Goal: Navigation & Orientation: Find specific page/section

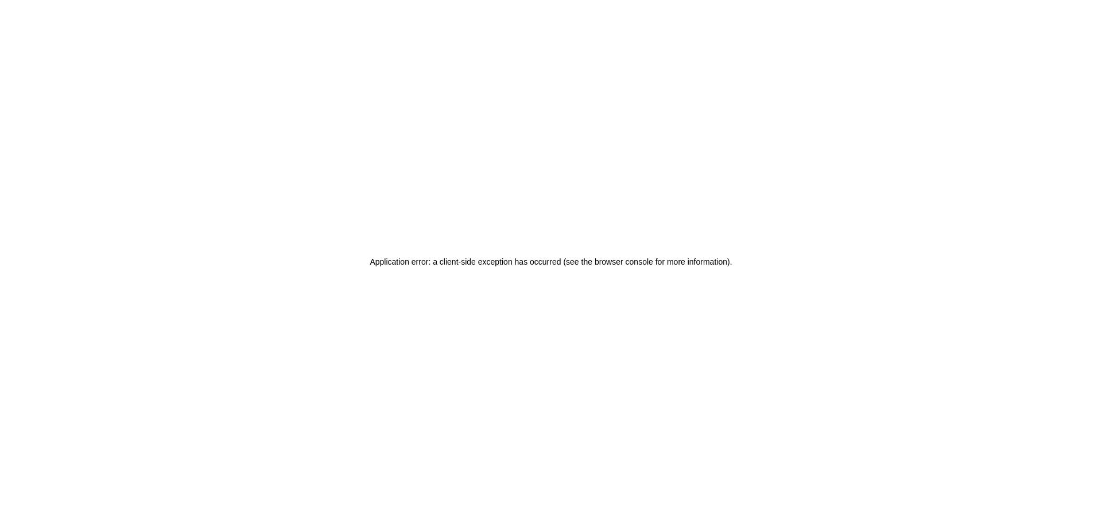
click at [356, 160] on div "Application error: a client-side exception has occurred (see the browser consol…" at bounding box center [551, 261] width 1102 height 523
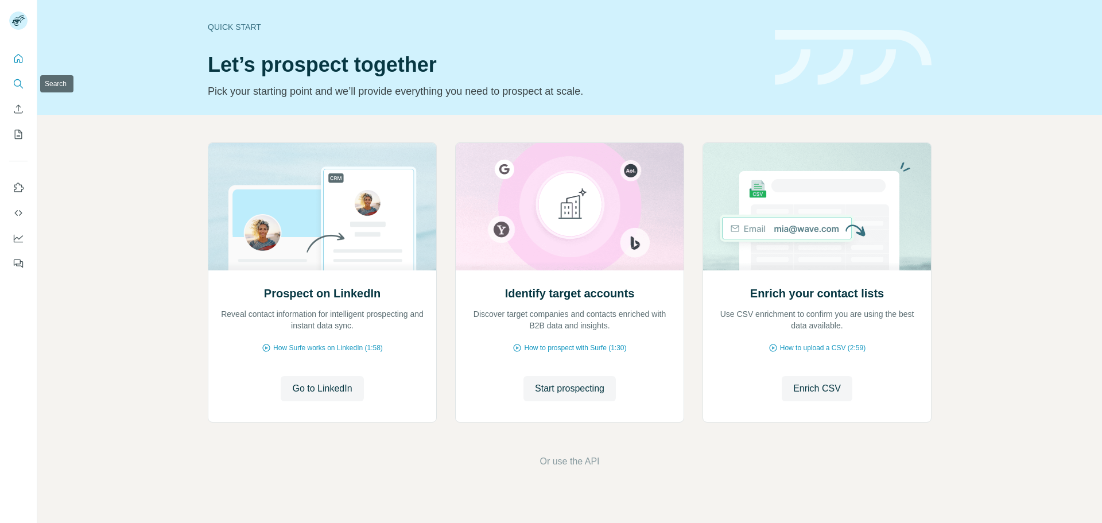
click at [21, 85] on icon "Search" at bounding box center [18, 83] width 11 height 11
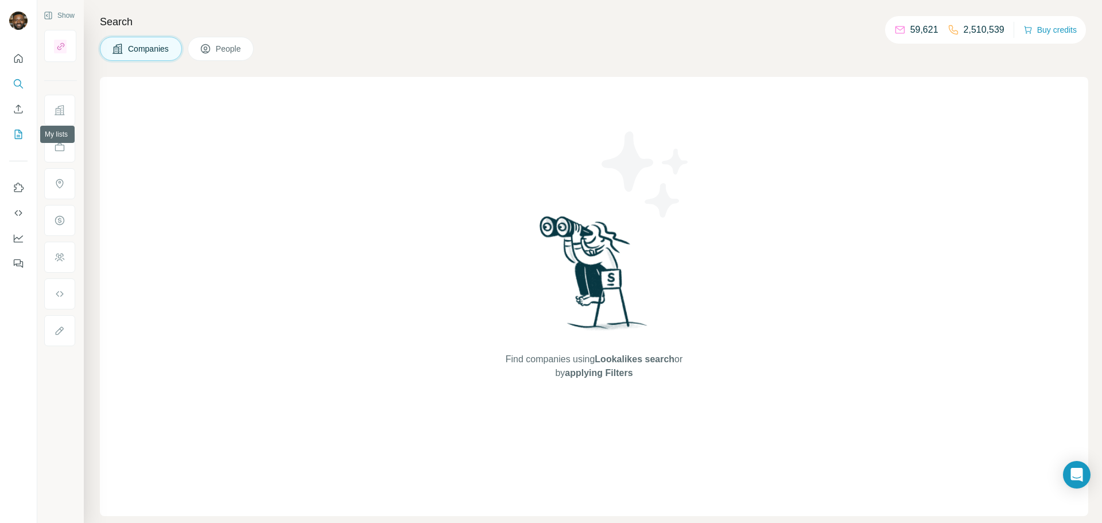
click at [22, 131] on icon "My lists" at bounding box center [18, 134] width 11 height 11
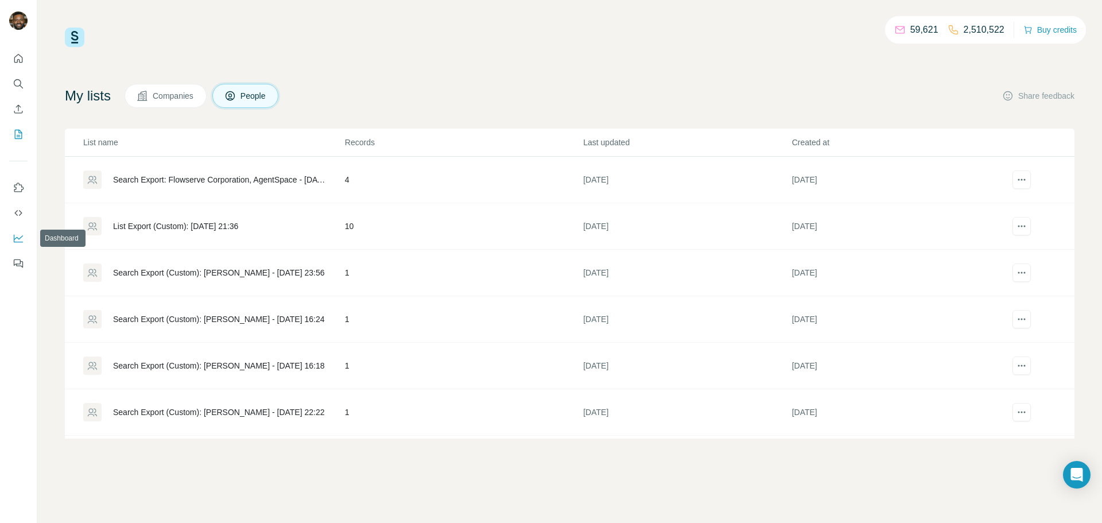
click at [24, 242] on icon "Dashboard" at bounding box center [18, 237] width 11 height 11
click at [13, 195] on button "Use Surfe on LinkedIn" at bounding box center [18, 187] width 18 height 21
click at [15, 87] on icon "Search" at bounding box center [18, 83] width 11 height 11
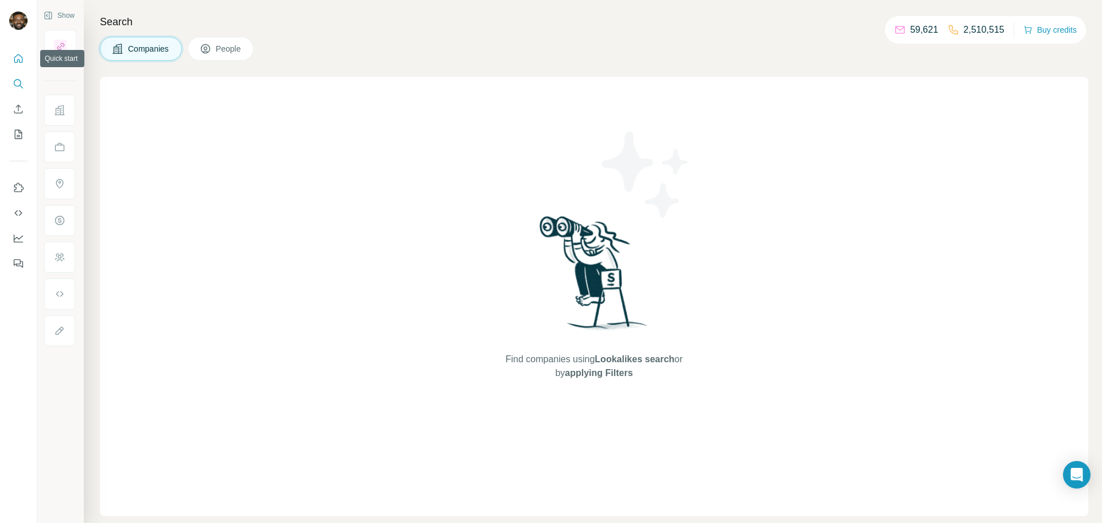
click at [22, 60] on icon "Quick start" at bounding box center [18, 58] width 11 height 11
